Goal: Task Accomplishment & Management: Manage account settings

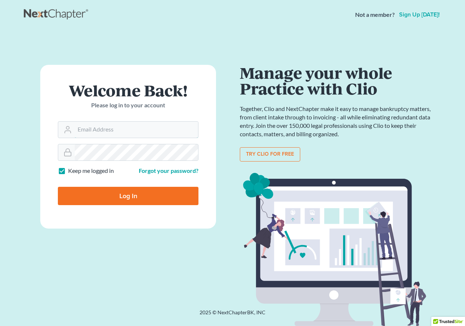
type input "[EMAIL_ADDRESS][DOMAIN_NAME]"
click at [117, 197] on input "Log In" at bounding box center [128, 196] width 141 height 18
type input "Thinking..."
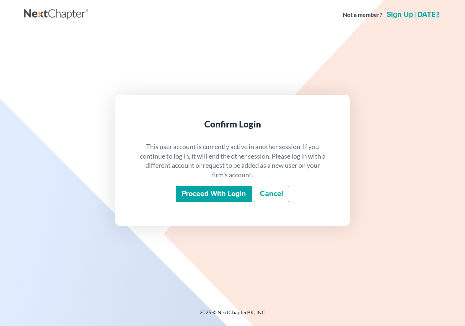
click at [214, 194] on input "Proceed with login" at bounding box center [214, 194] width 76 height 17
